Goal: Information Seeking & Learning: Learn about a topic

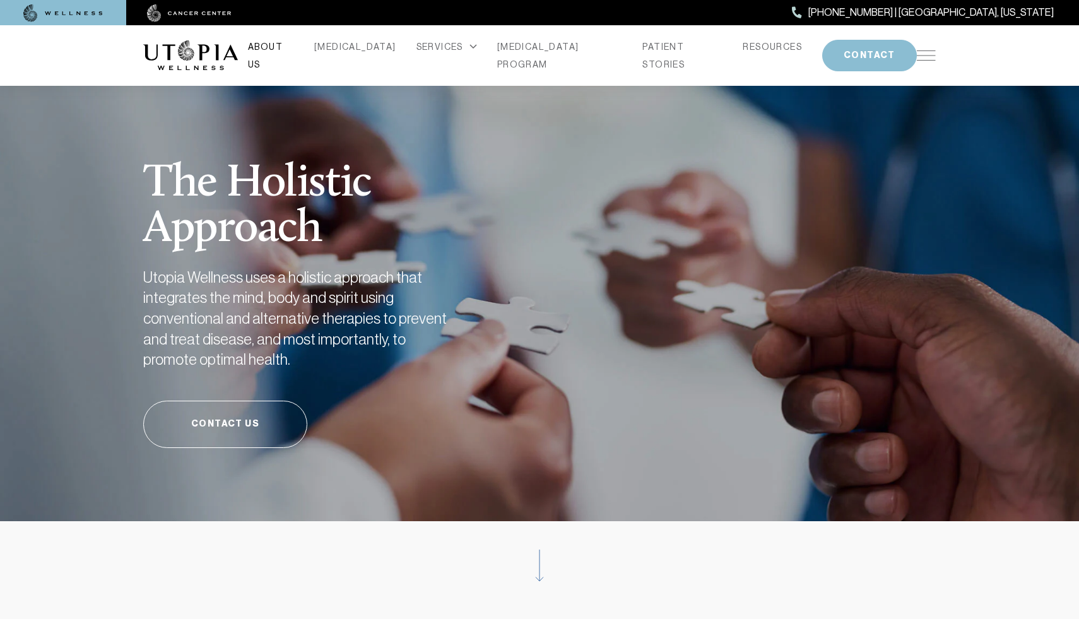
click at [294, 50] on link "ABOUT US" at bounding box center [271, 55] width 46 height 35
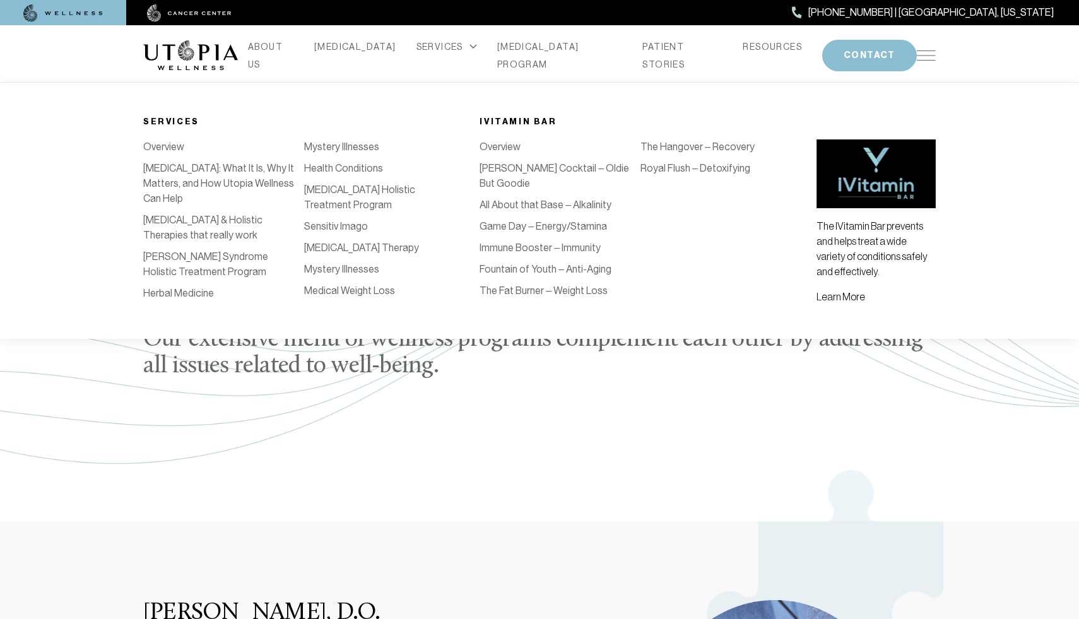
click at [354, 169] on link "Health Conditions" at bounding box center [343, 168] width 79 height 12
